Goal: Find contact information: Find contact information

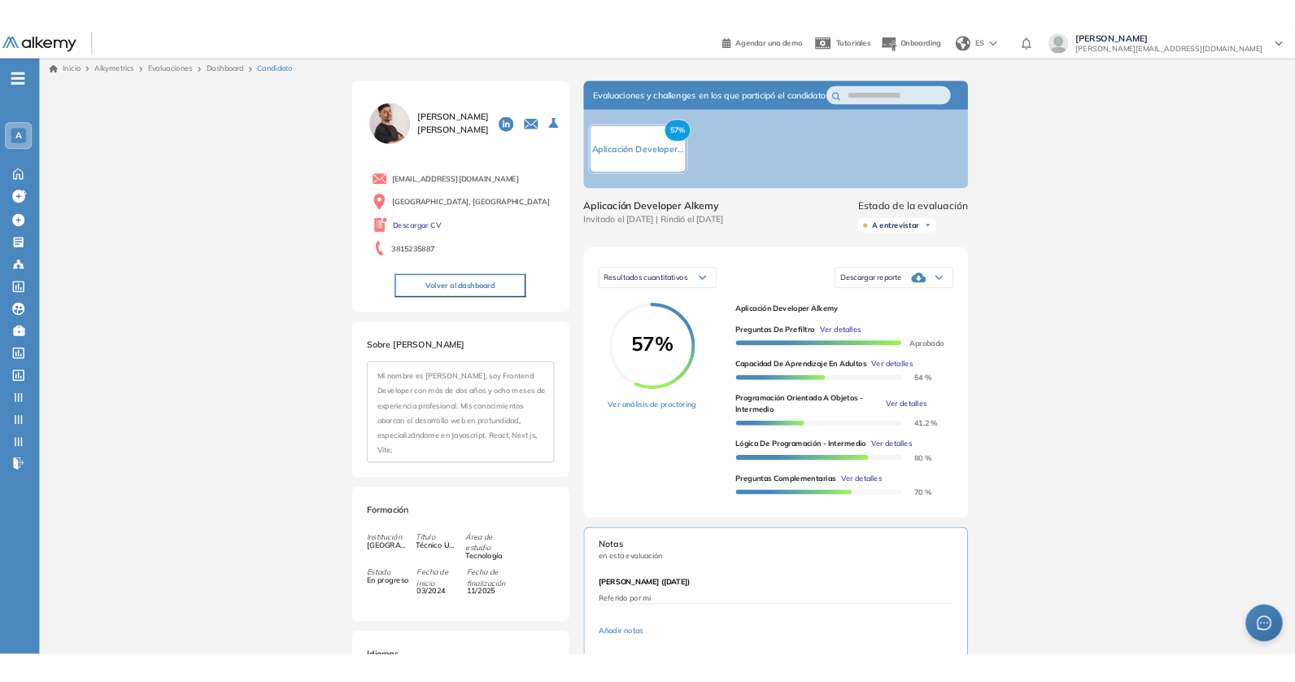
scroll to position [3, 0]
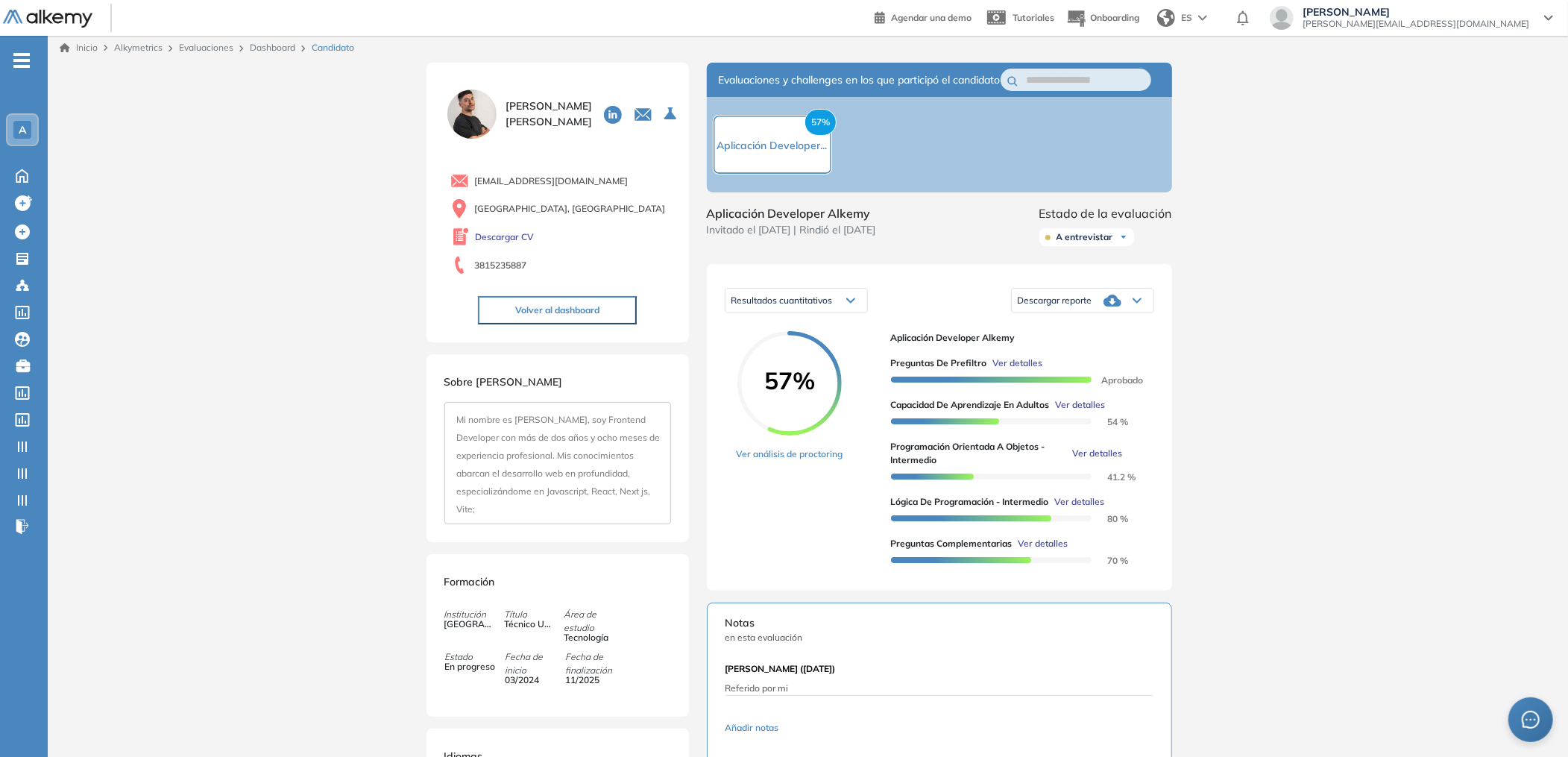
click at [1007, 369] on span "Ver detalles" at bounding box center [1018, 363] width 50 height 14
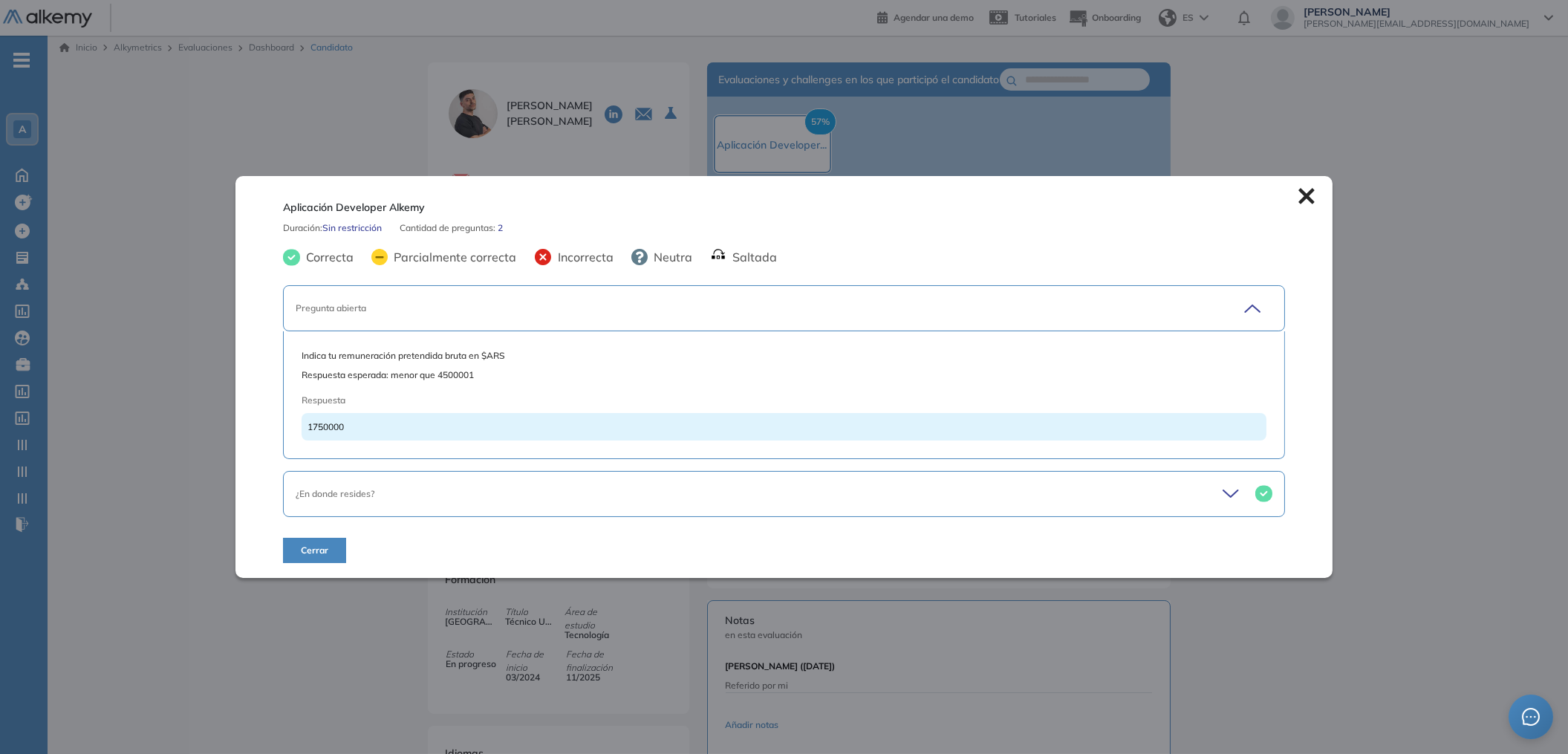
click at [321, 427] on span "1750000" at bounding box center [326, 426] width 37 height 11
copy span "1750000"
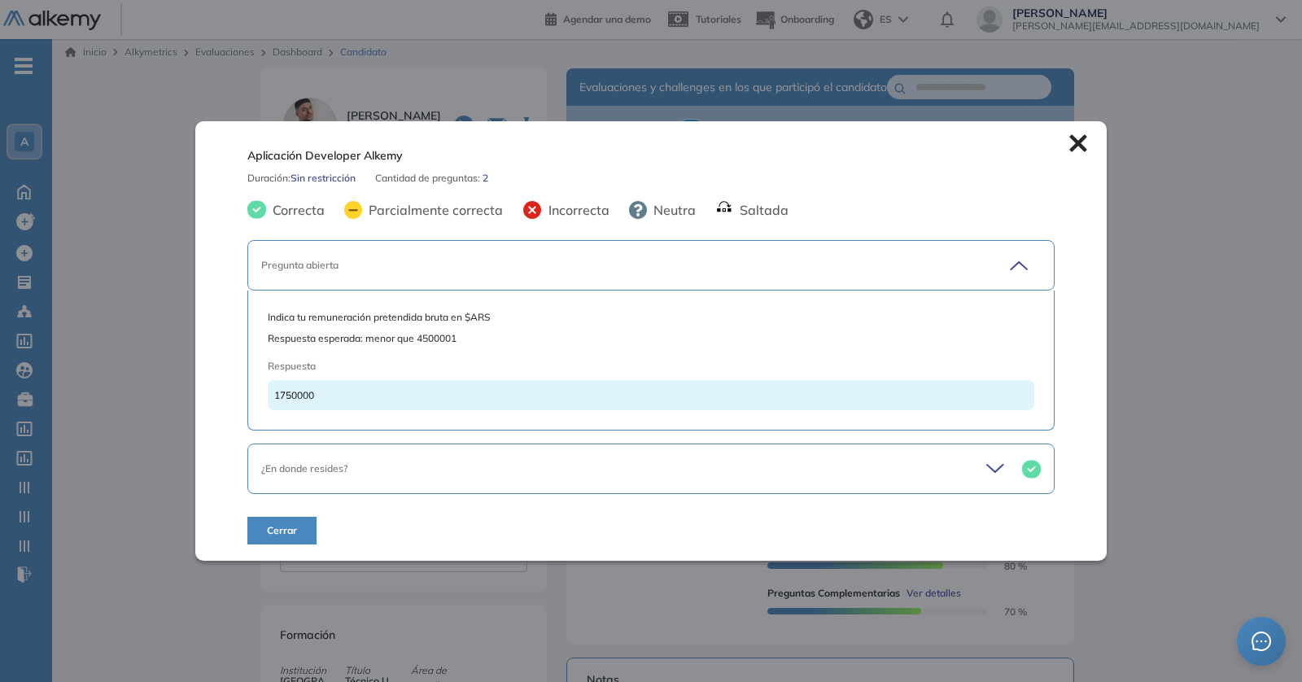
click at [1079, 141] on icon at bounding box center [1078, 143] width 18 height 18
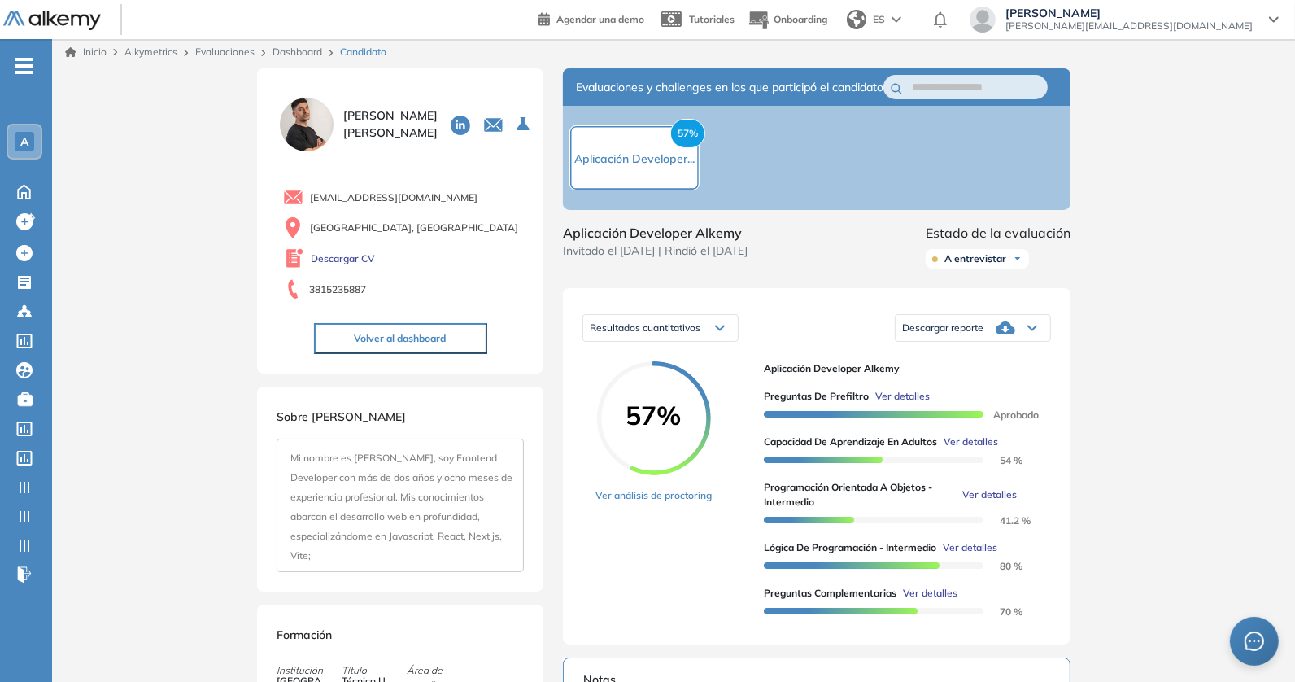
scroll to position [133, 0]
